Goal: Find contact information: Find contact information

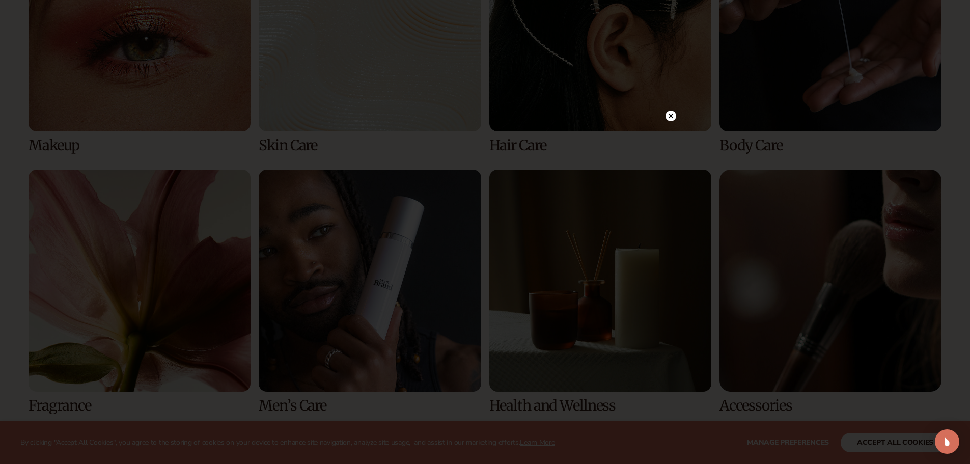
scroll to position [2445, 0]
click at [675, 118] on circle at bounding box center [671, 116] width 11 height 11
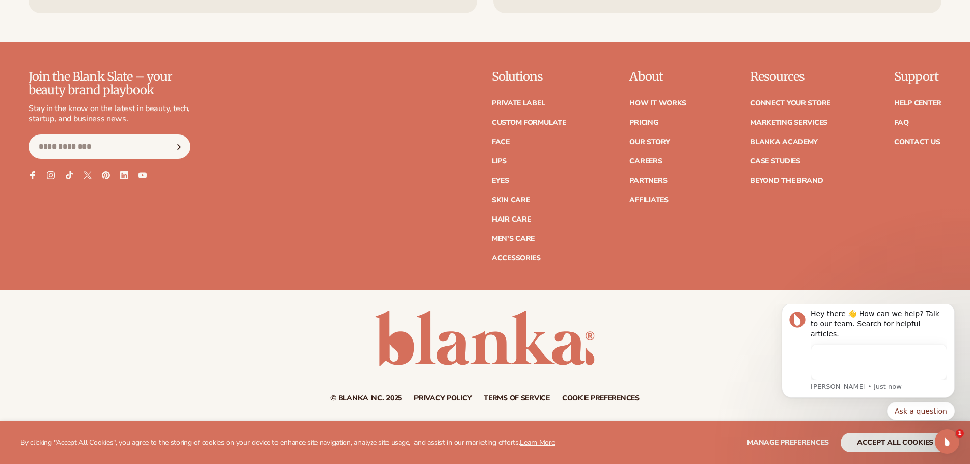
scroll to position [0, 0]
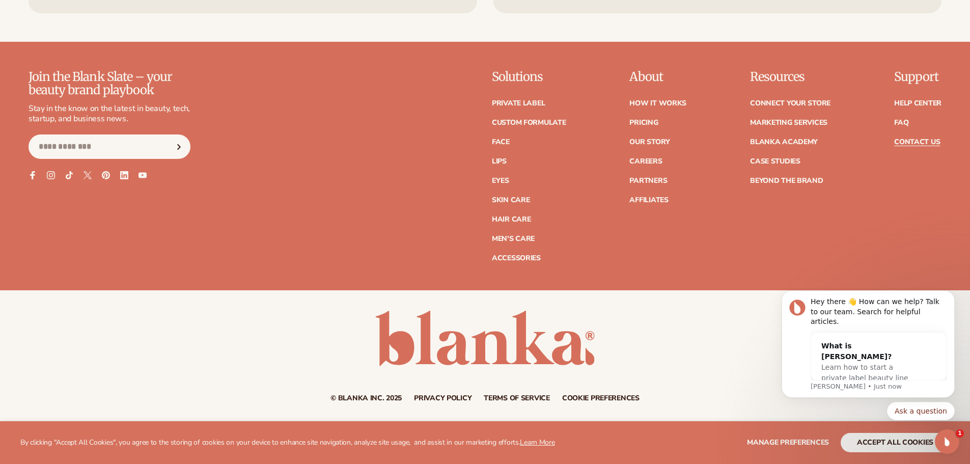
click at [930, 142] on link "Contact Us" at bounding box center [917, 142] width 46 height 7
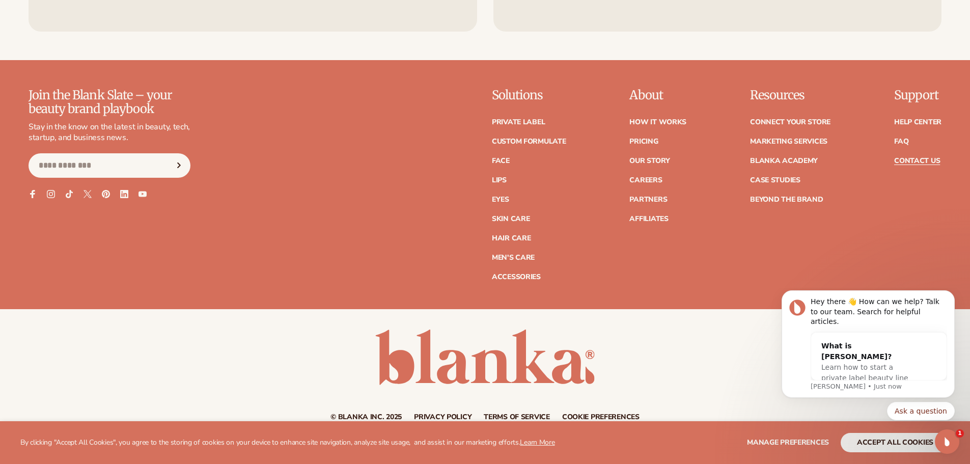
scroll to position [885, 0]
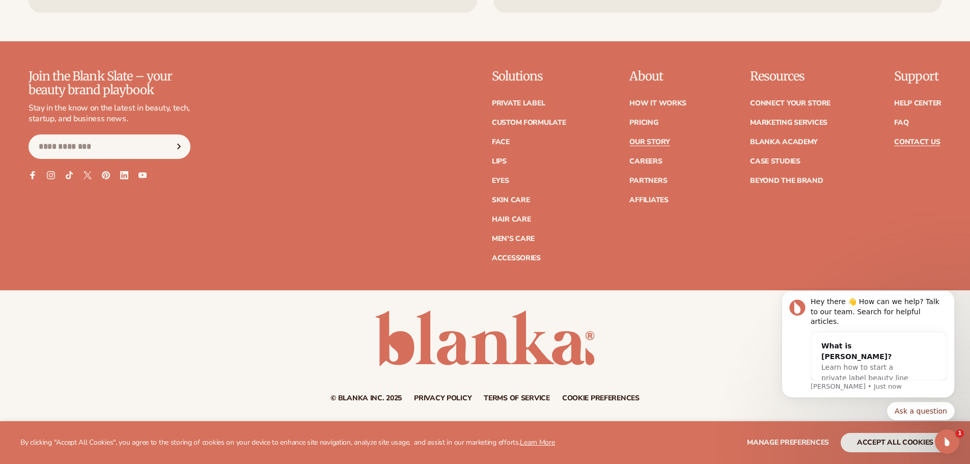
click at [642, 139] on link "Our Story" at bounding box center [650, 142] width 40 height 7
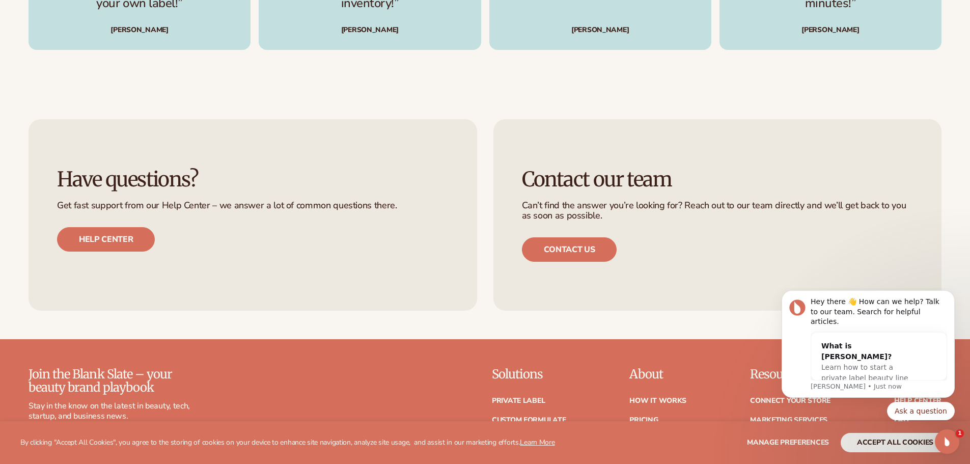
scroll to position [3104, 0]
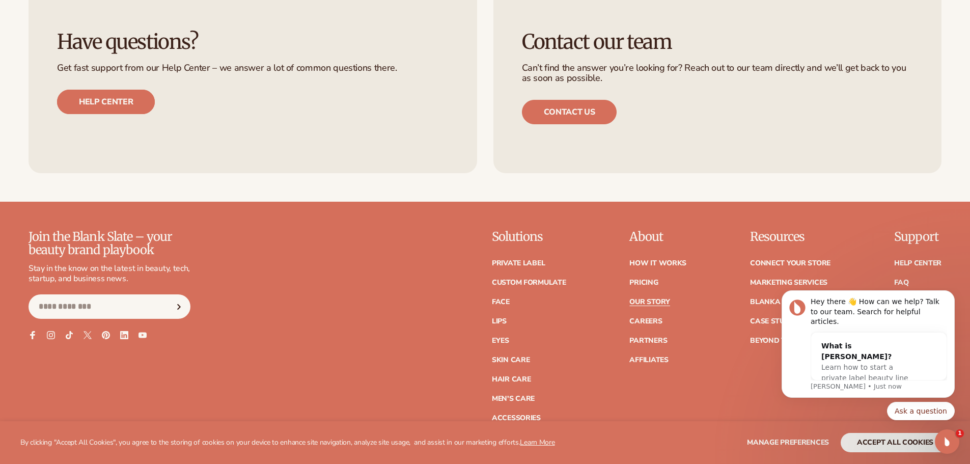
click at [111, 90] on link "Help center" at bounding box center [106, 102] width 98 height 24
click at [562, 100] on link "Contact us" at bounding box center [569, 112] width 95 height 24
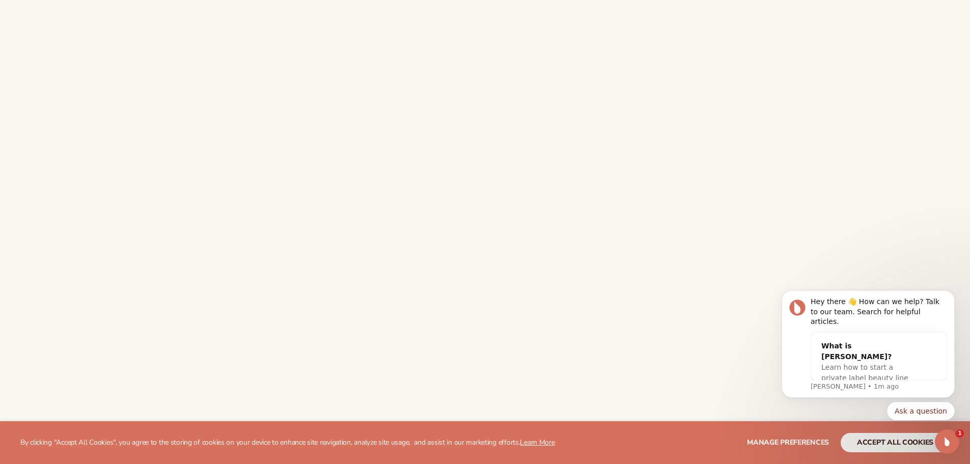
scroll to position [204, 0]
